Goal: Information Seeking & Learning: Check status

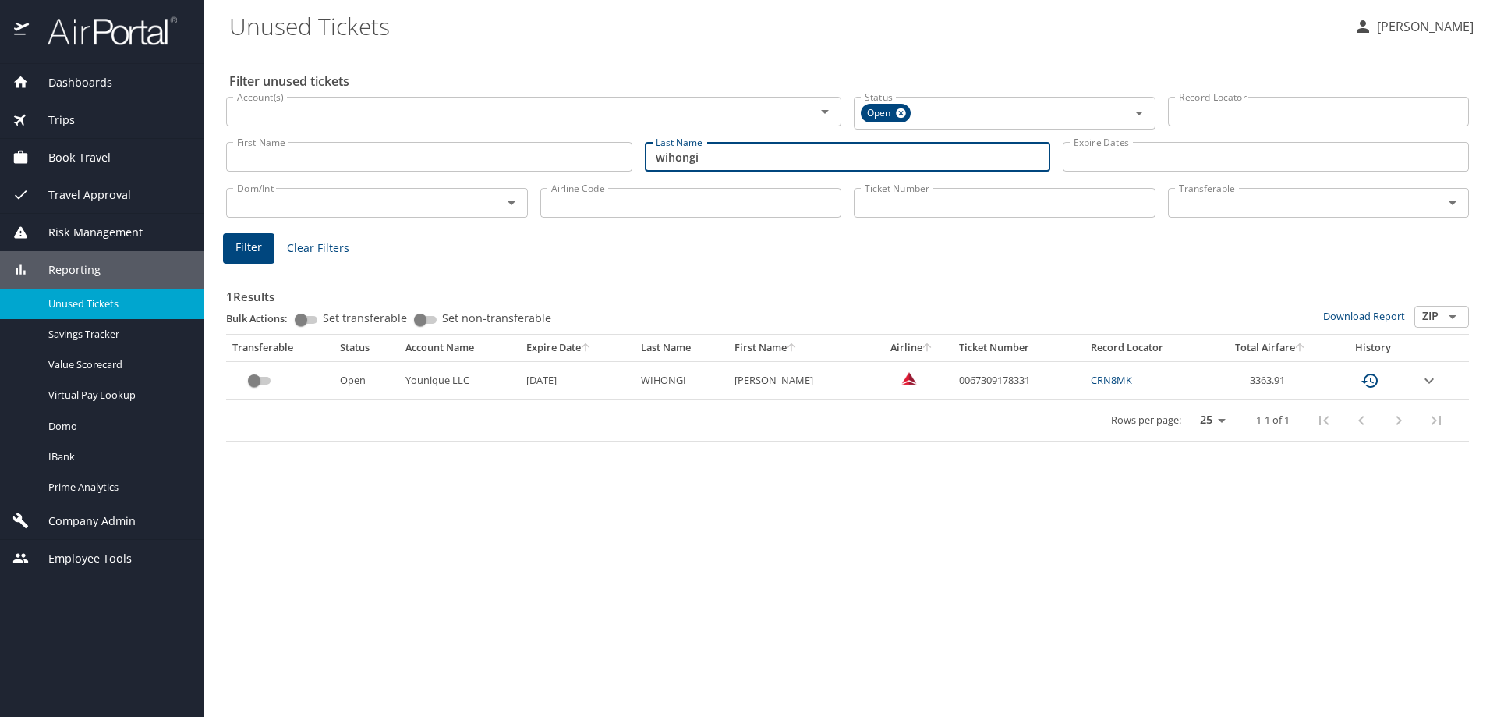
drag, startPoint x: 744, startPoint y: 160, endPoint x: 621, endPoint y: 148, distance: 123.8
click at [621, 148] on div "First Name First Name Last Name wihongi Last Name Expire Dates Expire Dates" at bounding box center [847, 156] width 1255 height 55
type input "mills"
click at [244, 242] on span "Filter" at bounding box center [248, 247] width 27 height 19
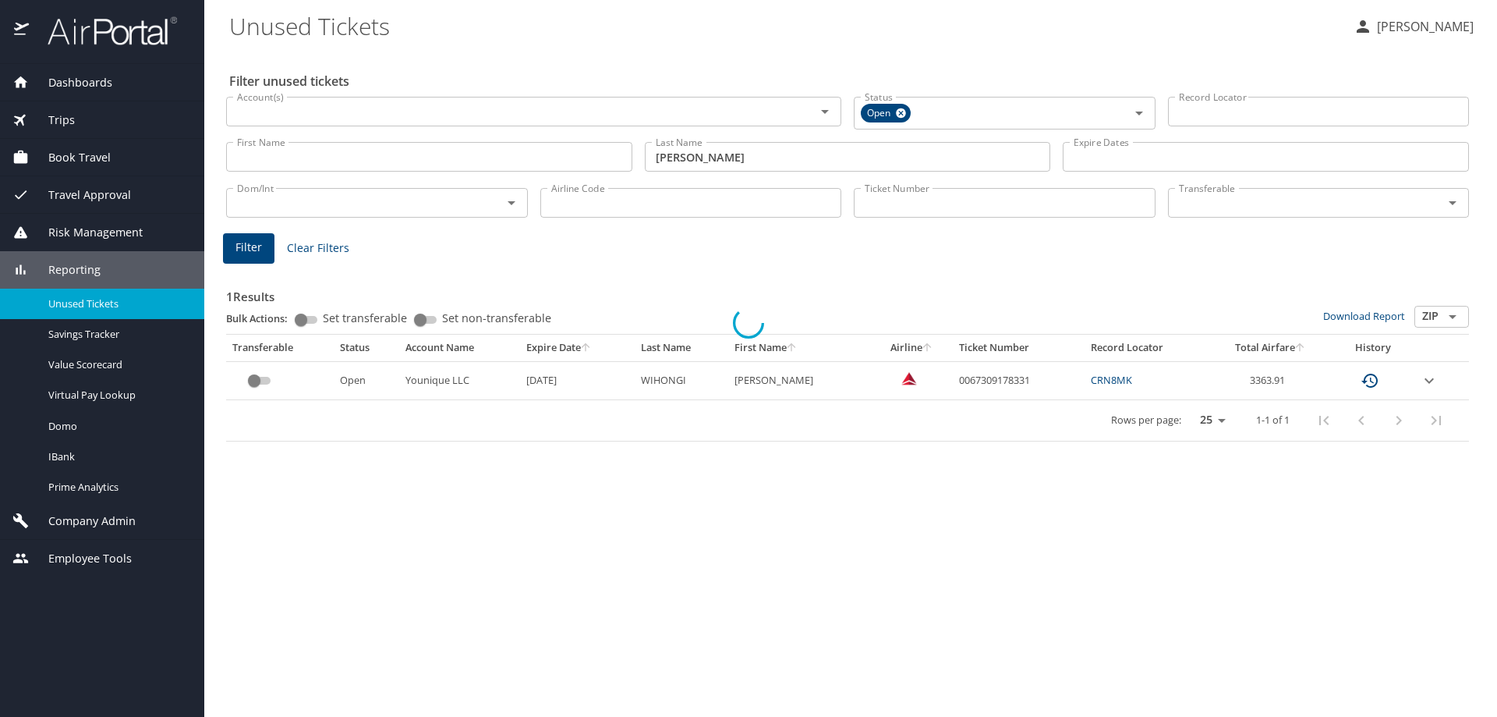
click at [303, 105] on div at bounding box center [748, 322] width 1497 height 788
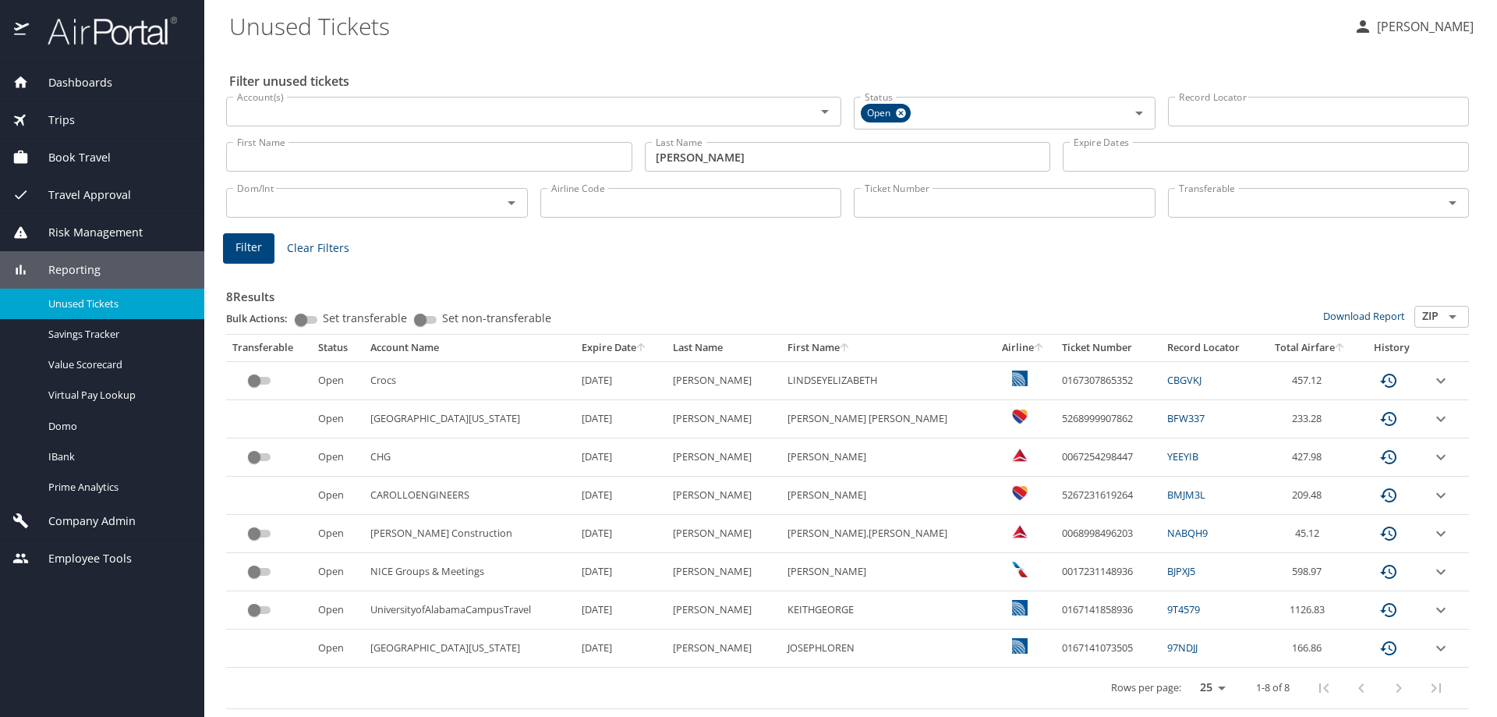
click at [306, 103] on input "Account(s)" at bounding box center [511, 111] width 560 height 20
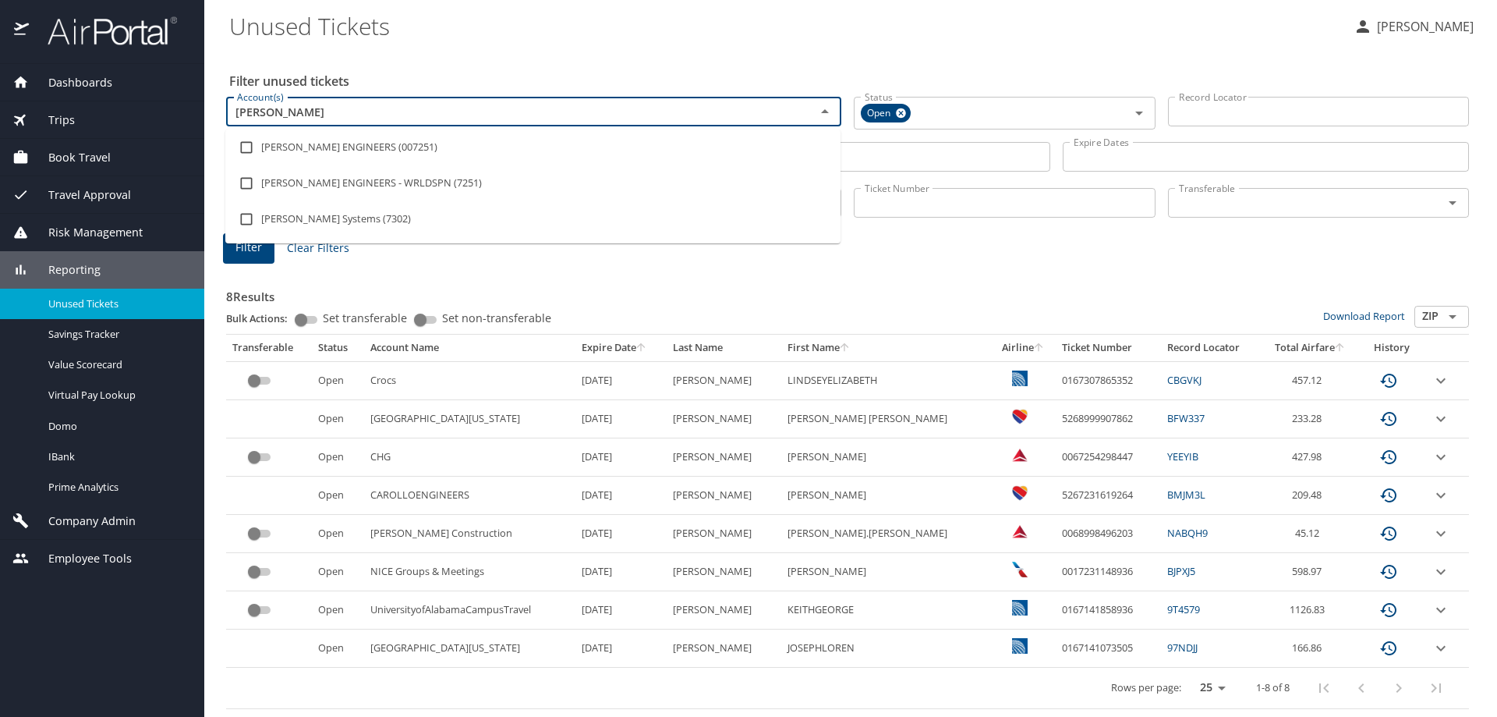
type input "carollo"
click at [246, 147] on input "checkbox" at bounding box center [247, 148] width 30 height 30
checkbox input "true"
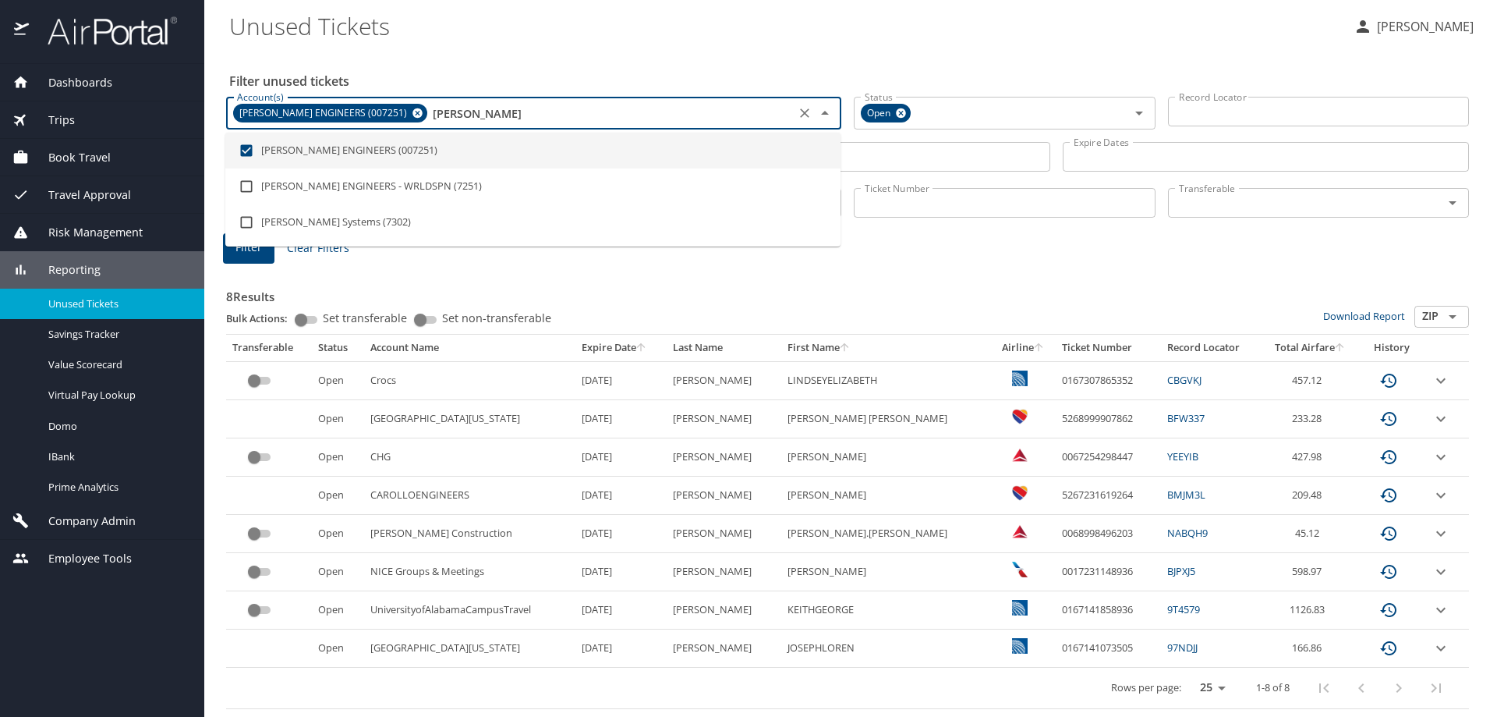
type input "carollo"
click at [510, 57] on div "Filter unused tickets Account(s) CAROLLO ENGINEERS (007251) Account(s) Status O…" at bounding box center [850, 383] width 1243 height 667
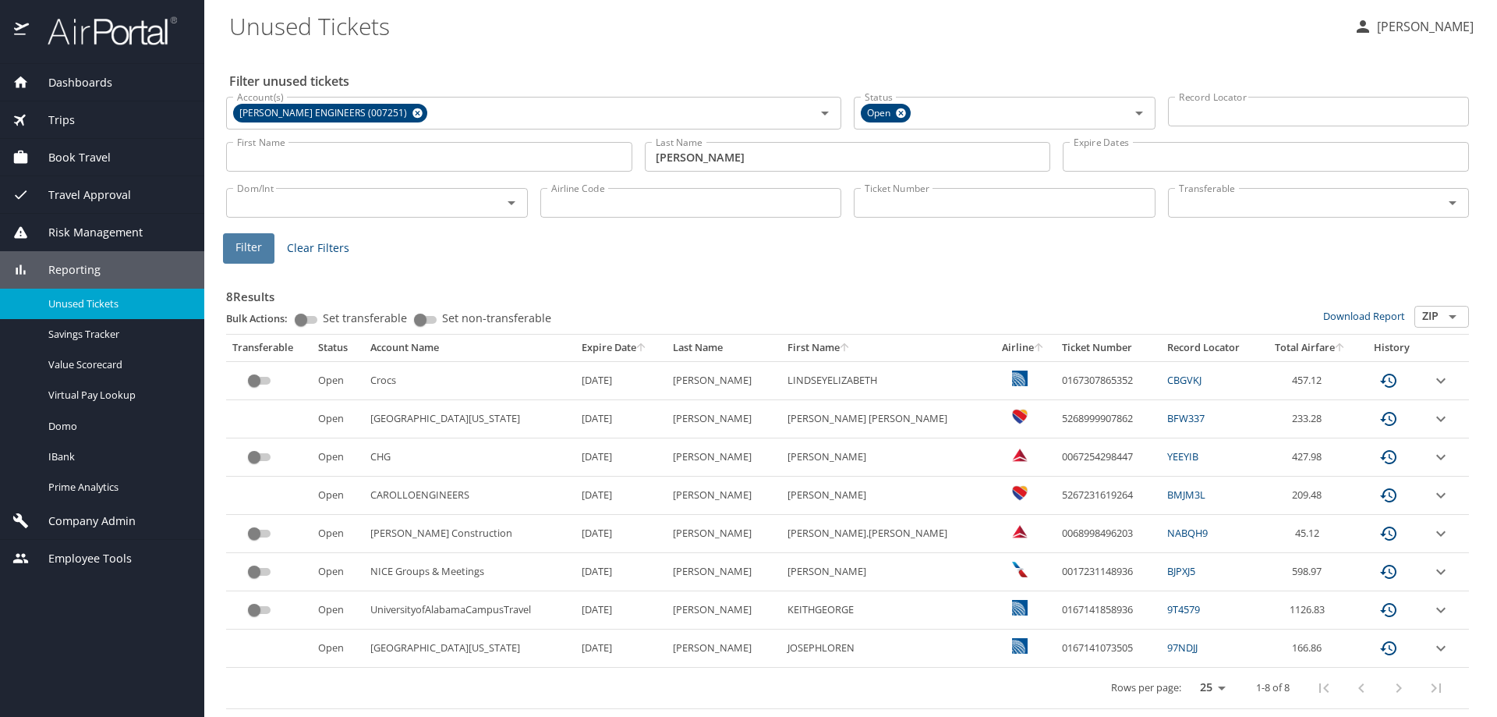
click at [254, 244] on span "Filter" at bounding box center [248, 247] width 27 height 19
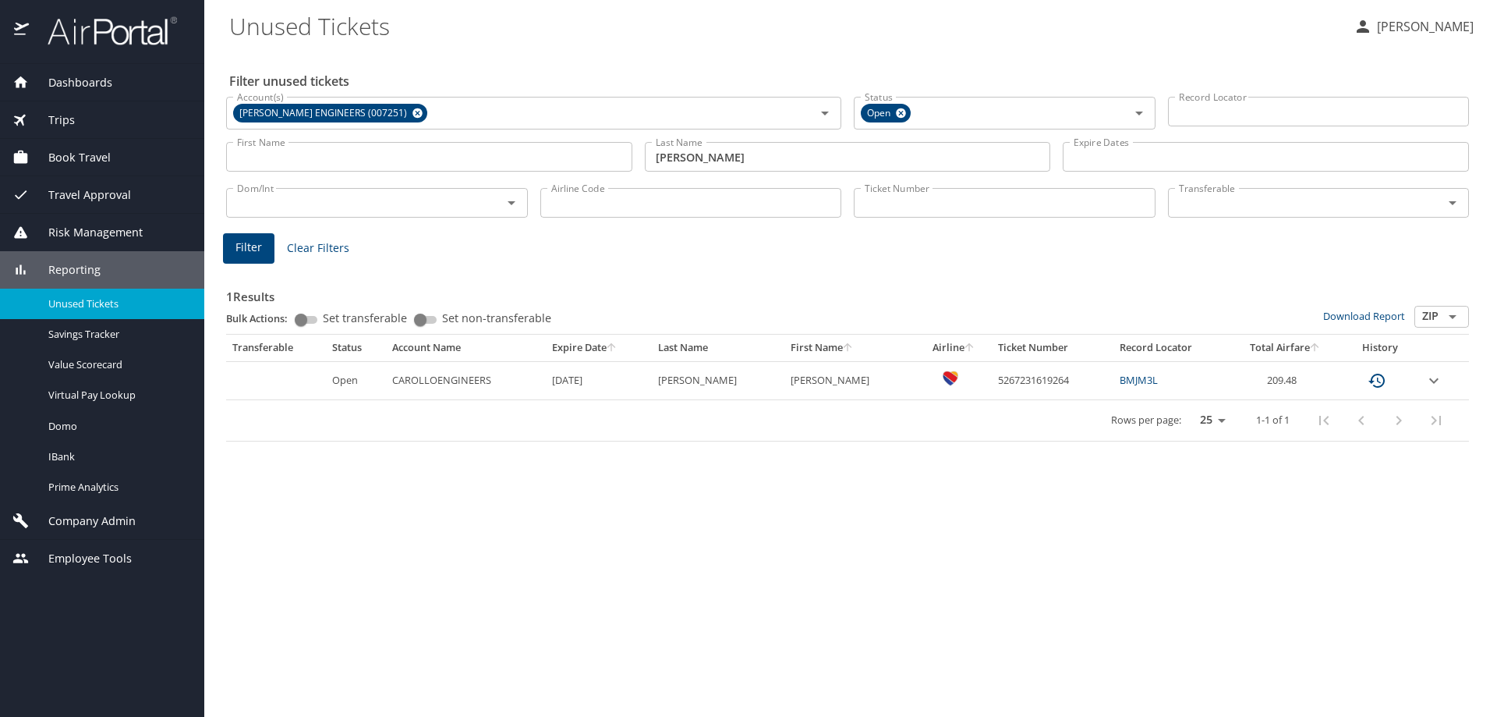
click at [1428, 380] on icon "expand row" at bounding box center [1434, 380] width 19 height 19
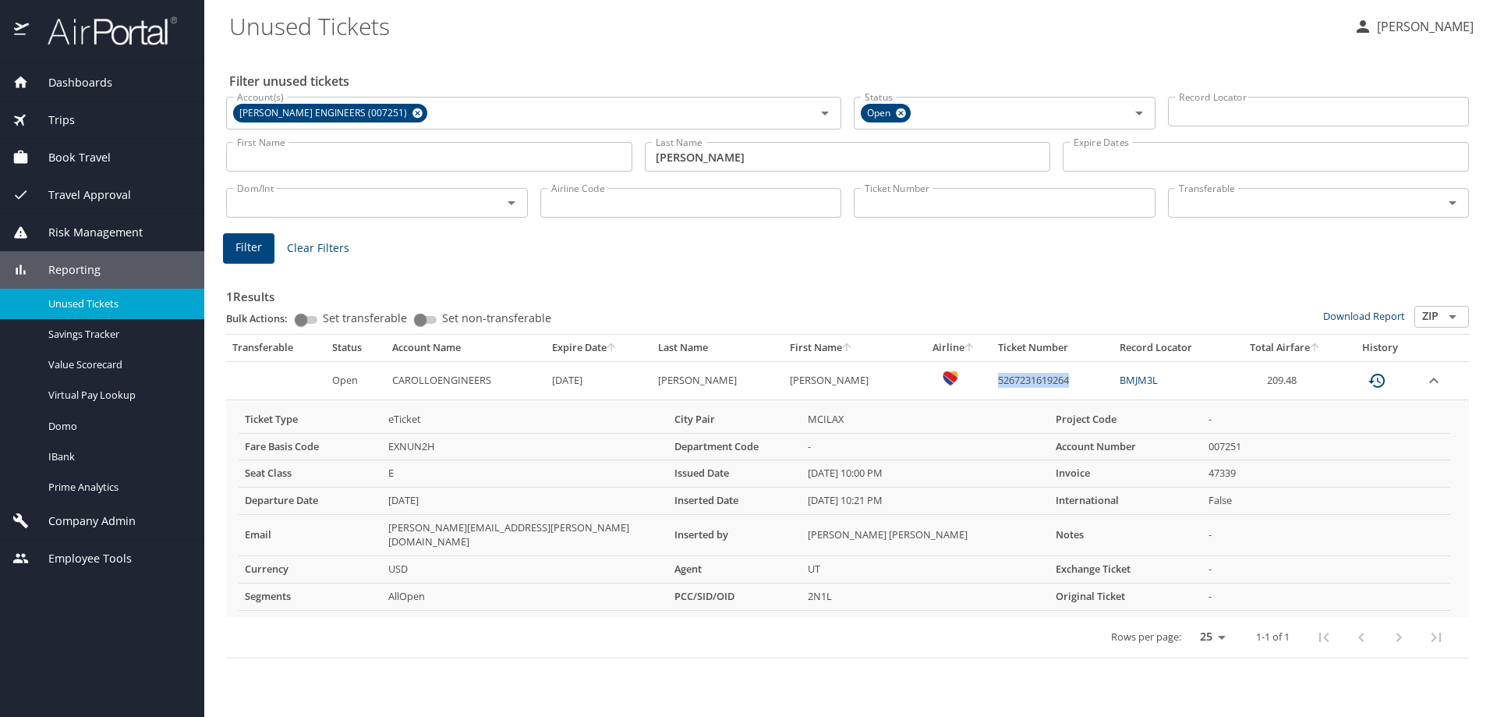
drag, startPoint x: 1056, startPoint y: 386, endPoint x: 971, endPoint y: 388, distance: 85.0
click at [992, 388] on td "5267231619264" at bounding box center [1053, 380] width 122 height 38
copy td "5267231619264"
